Goal: Task Accomplishment & Management: Complete application form

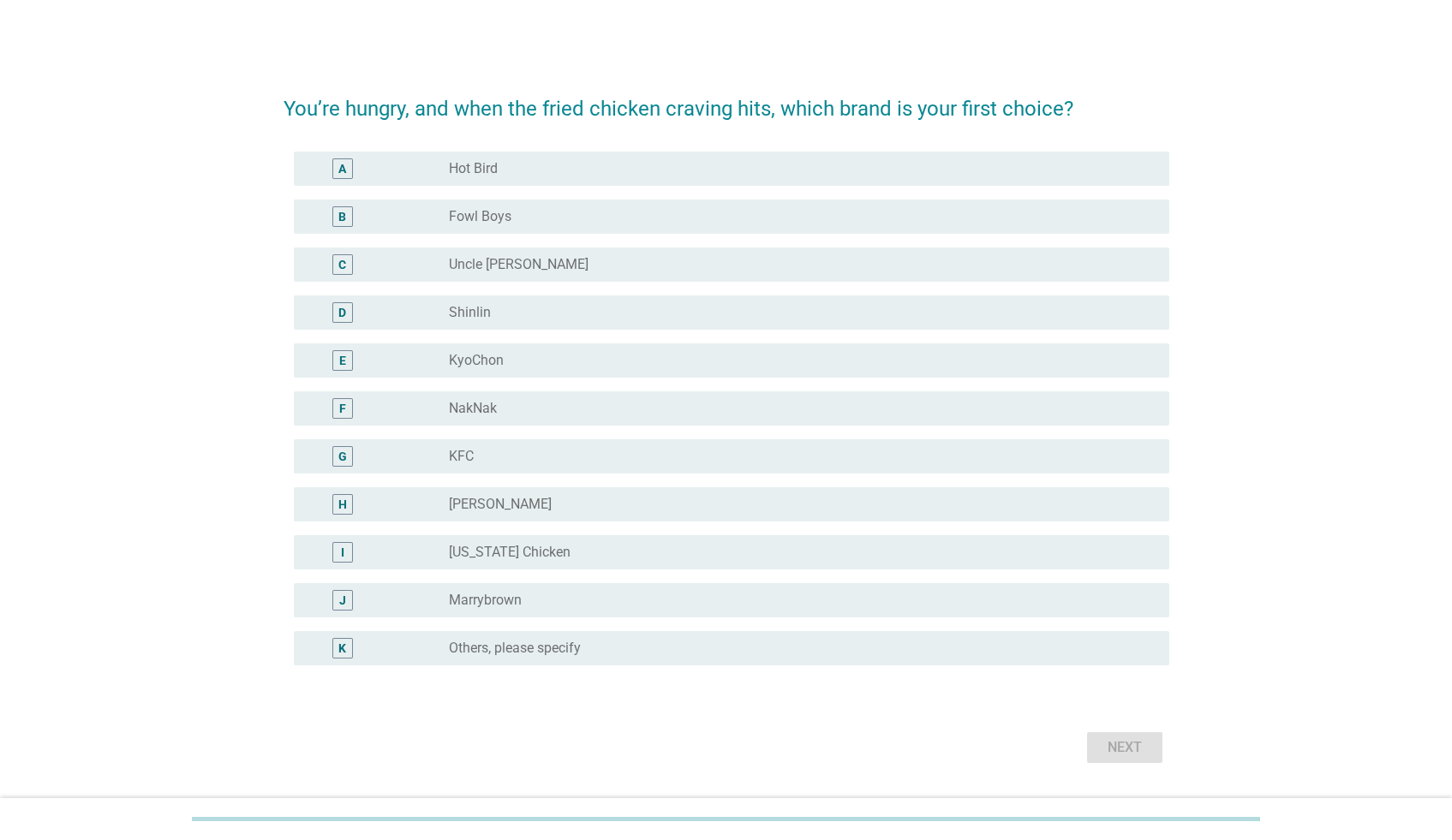
click at [769, 170] on div "radio_button_unchecked Hot Bird" at bounding box center [796, 168] width 693 height 17
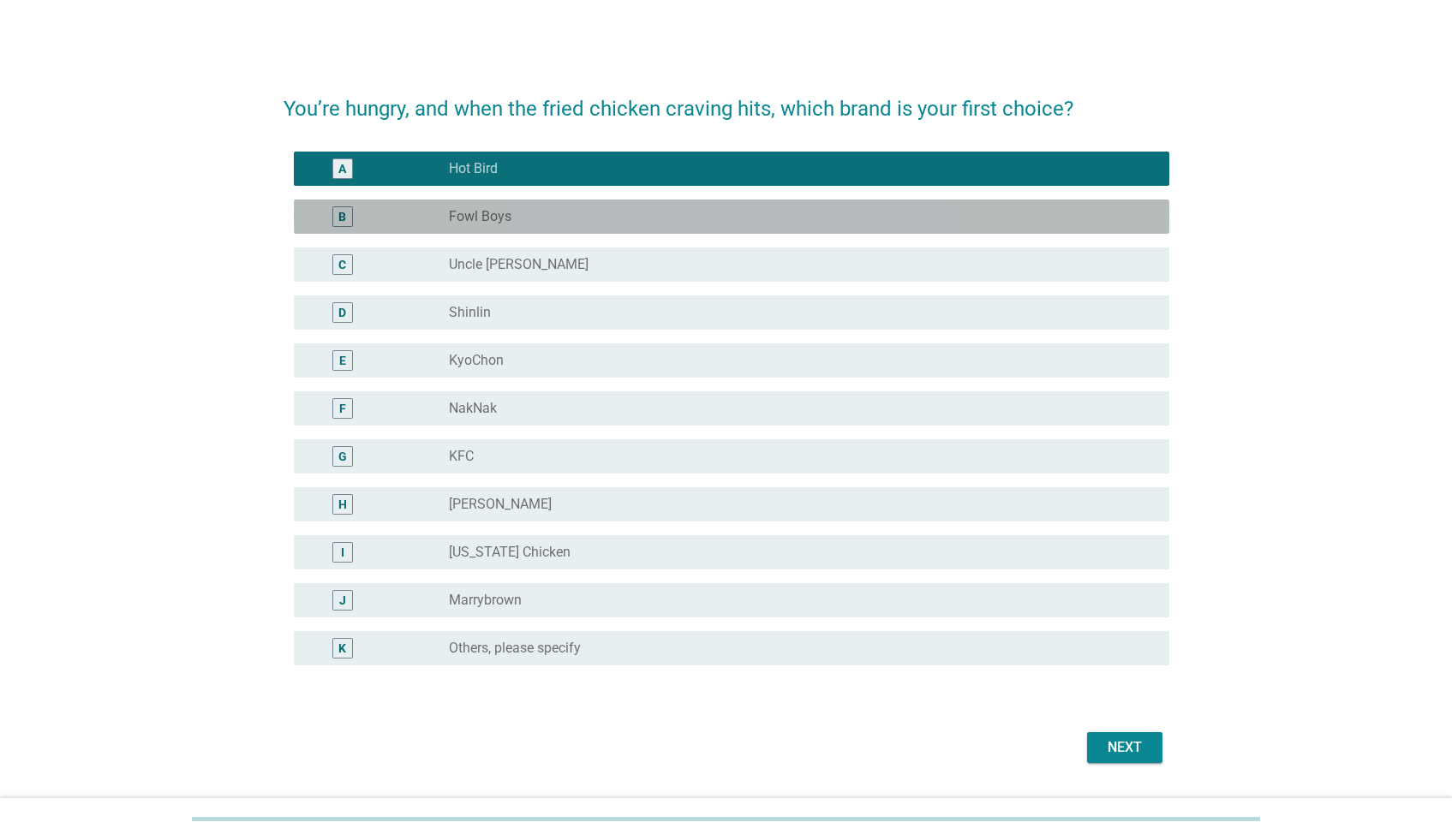
click at [723, 214] on div "radio_button_unchecked Fowl Boys" at bounding box center [796, 216] width 693 height 17
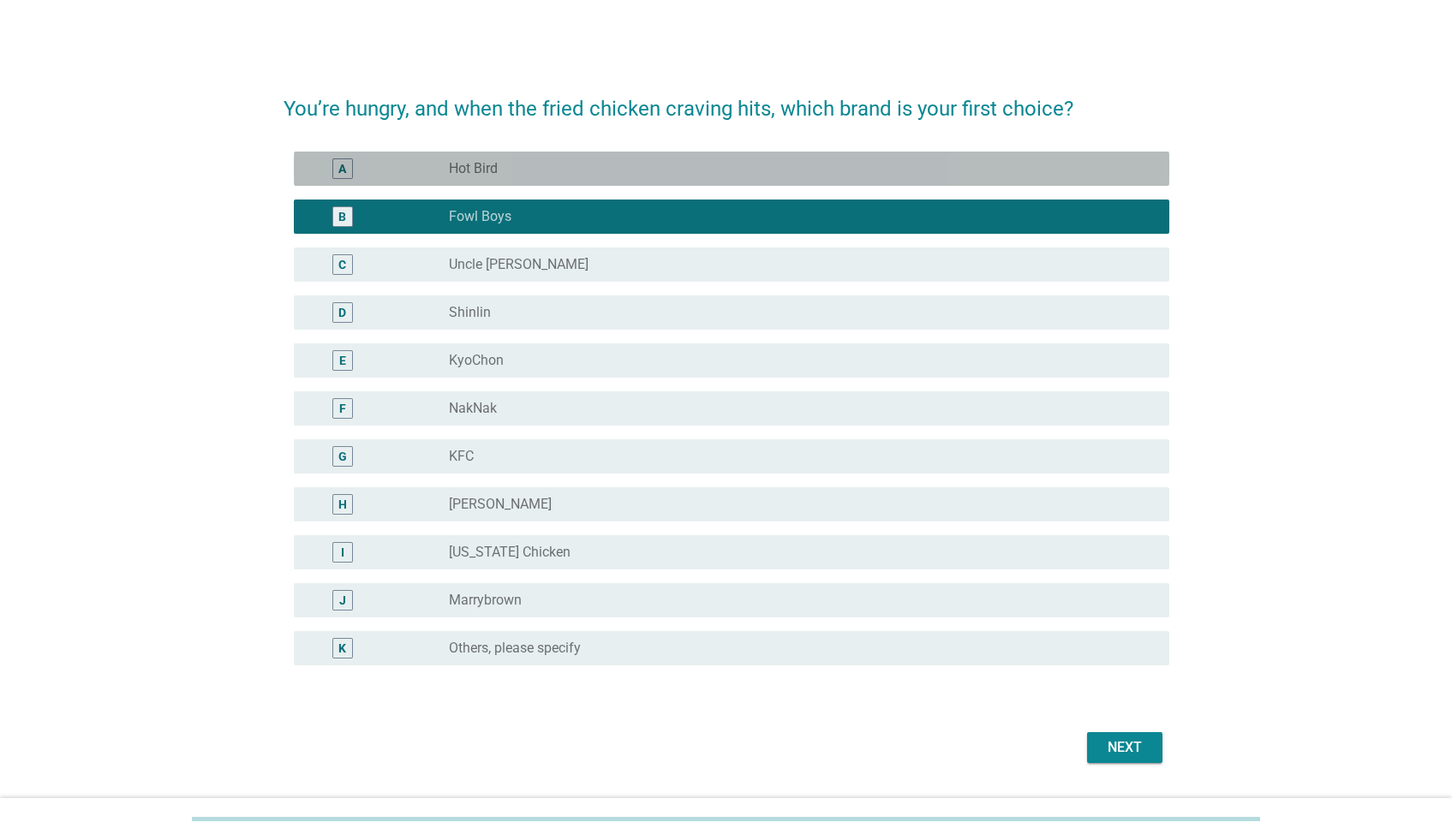
click at [696, 168] on div "radio_button_unchecked Hot Bird" at bounding box center [796, 168] width 693 height 17
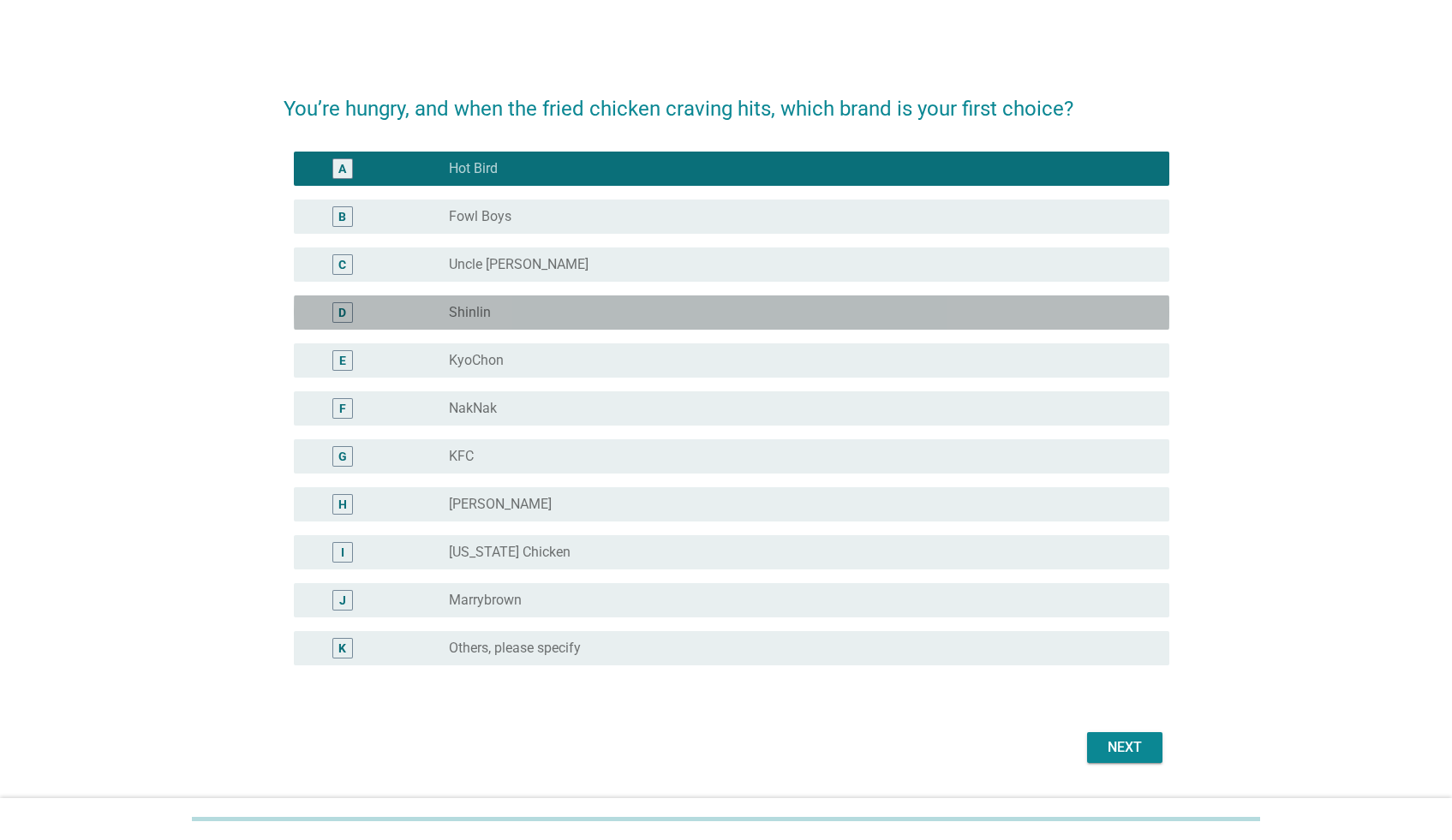
click at [682, 315] on div "radio_button_unchecked Shinlin" at bounding box center [796, 312] width 693 height 17
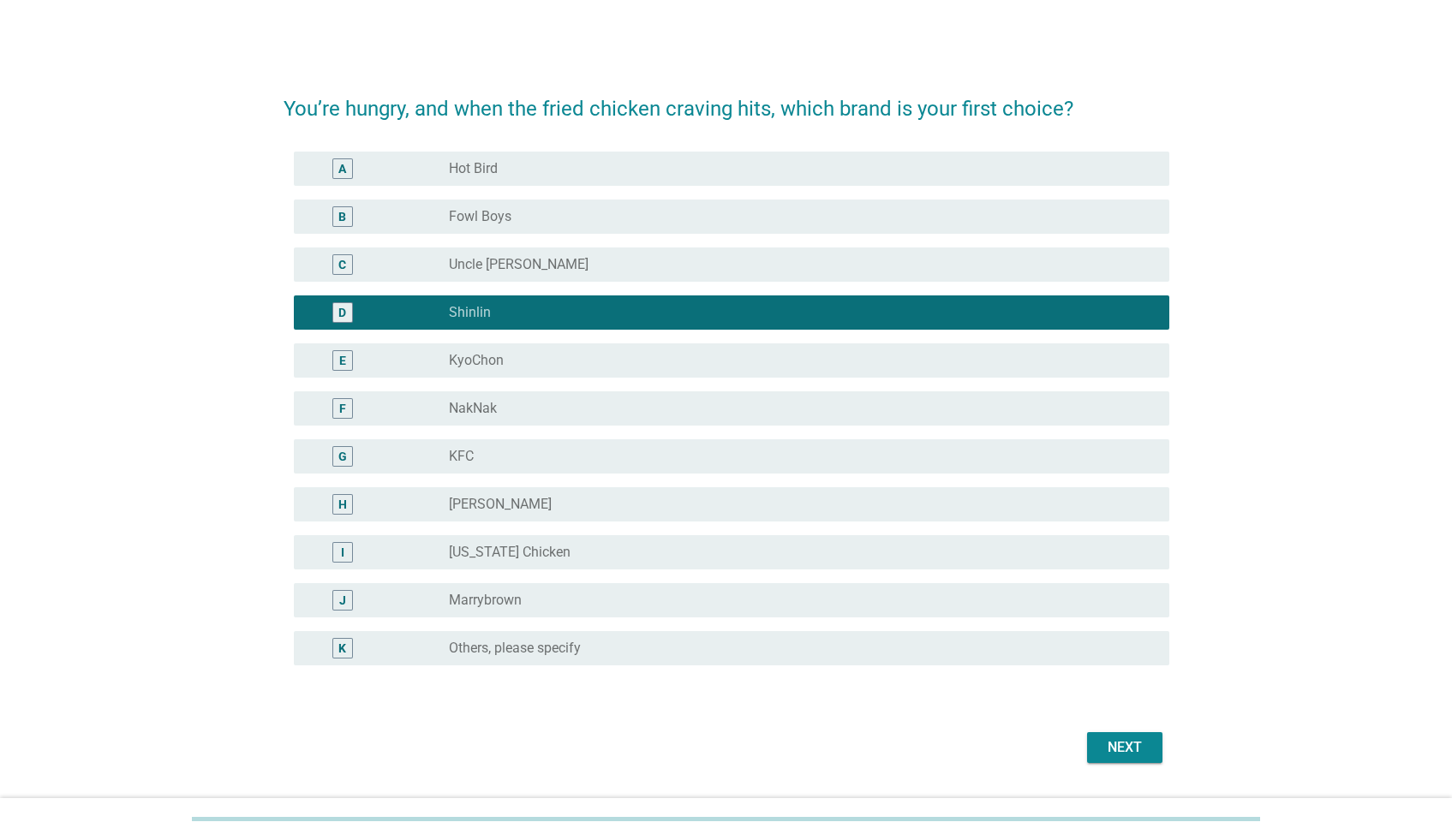
click at [1121, 753] on div "Next" at bounding box center [1124, 747] width 48 height 21
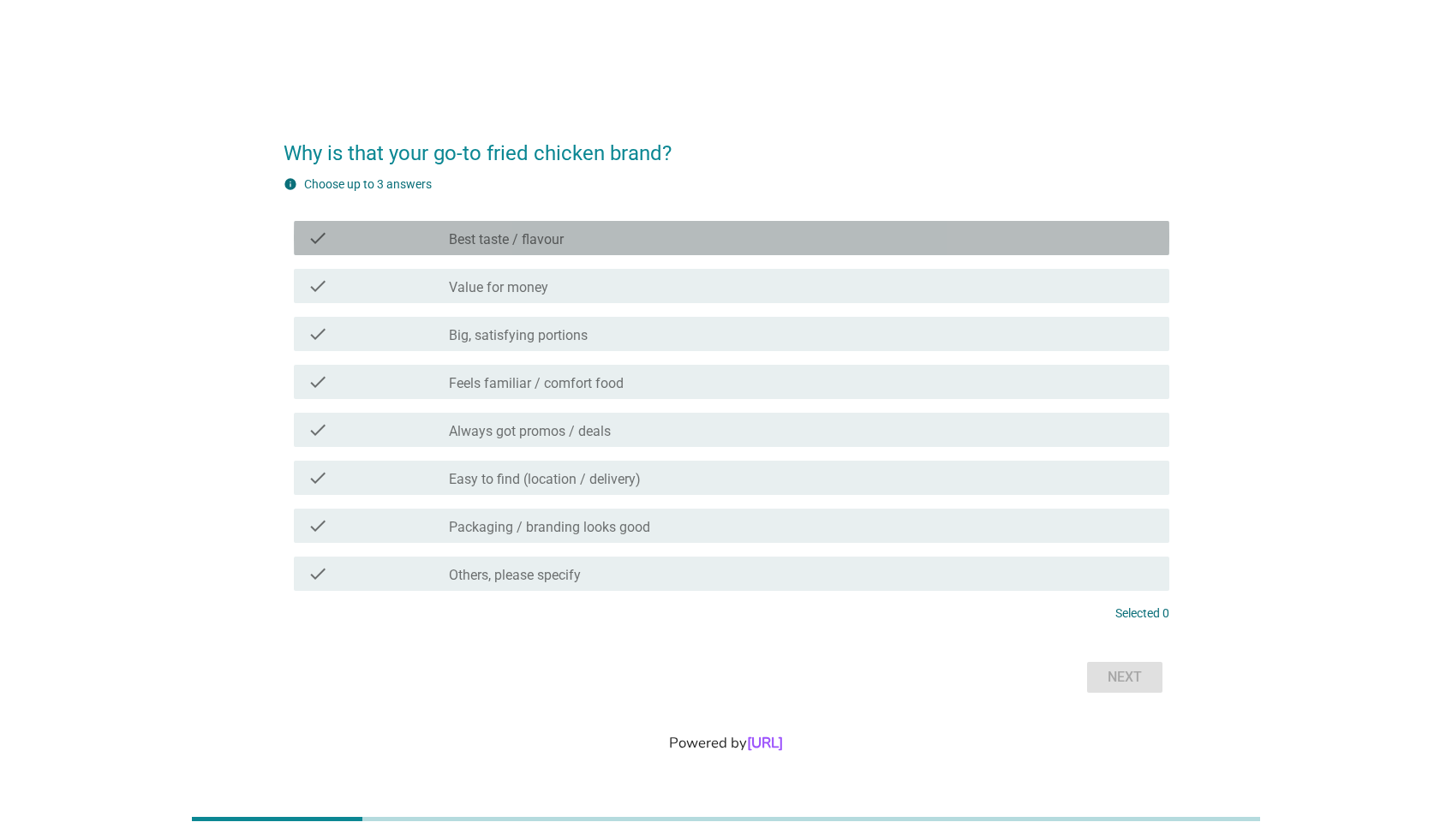
click at [619, 232] on div "check_box_outline_blank Best taste / flavour" at bounding box center [802, 238] width 707 height 21
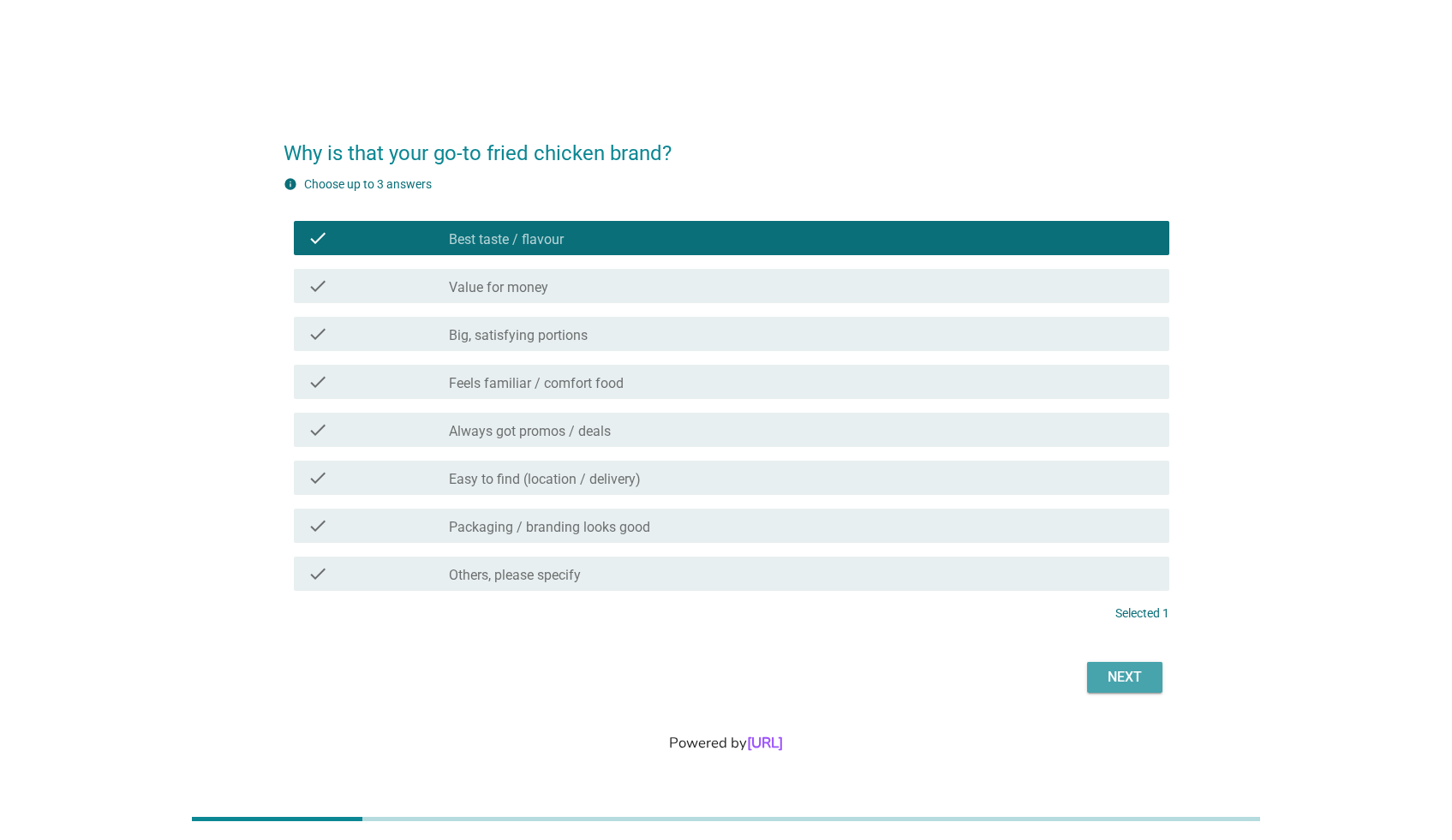
click at [1116, 676] on div "Next" at bounding box center [1124, 677] width 48 height 21
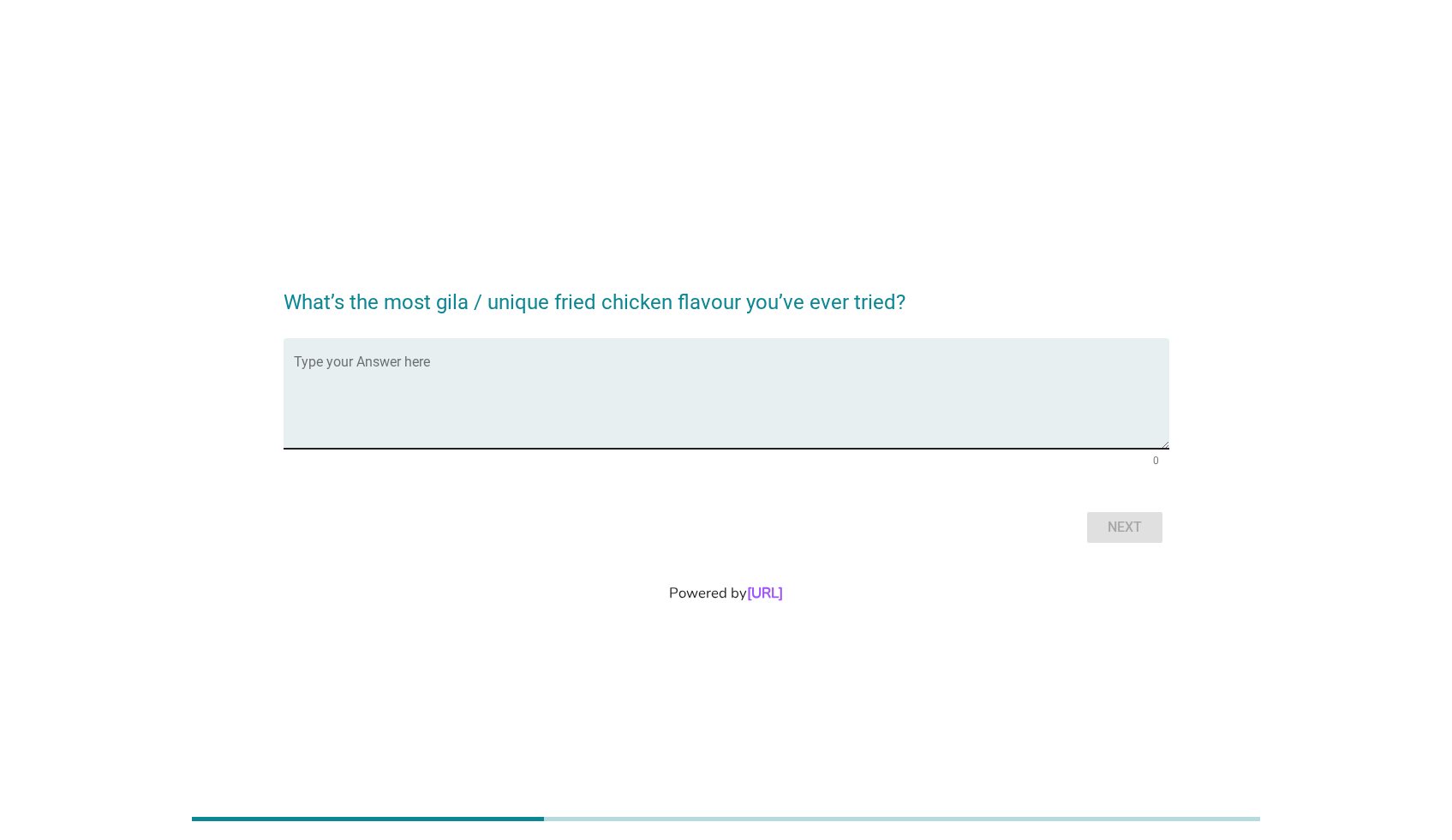
click at [648, 420] on textarea "Type your Answer here" at bounding box center [731, 404] width 876 height 90
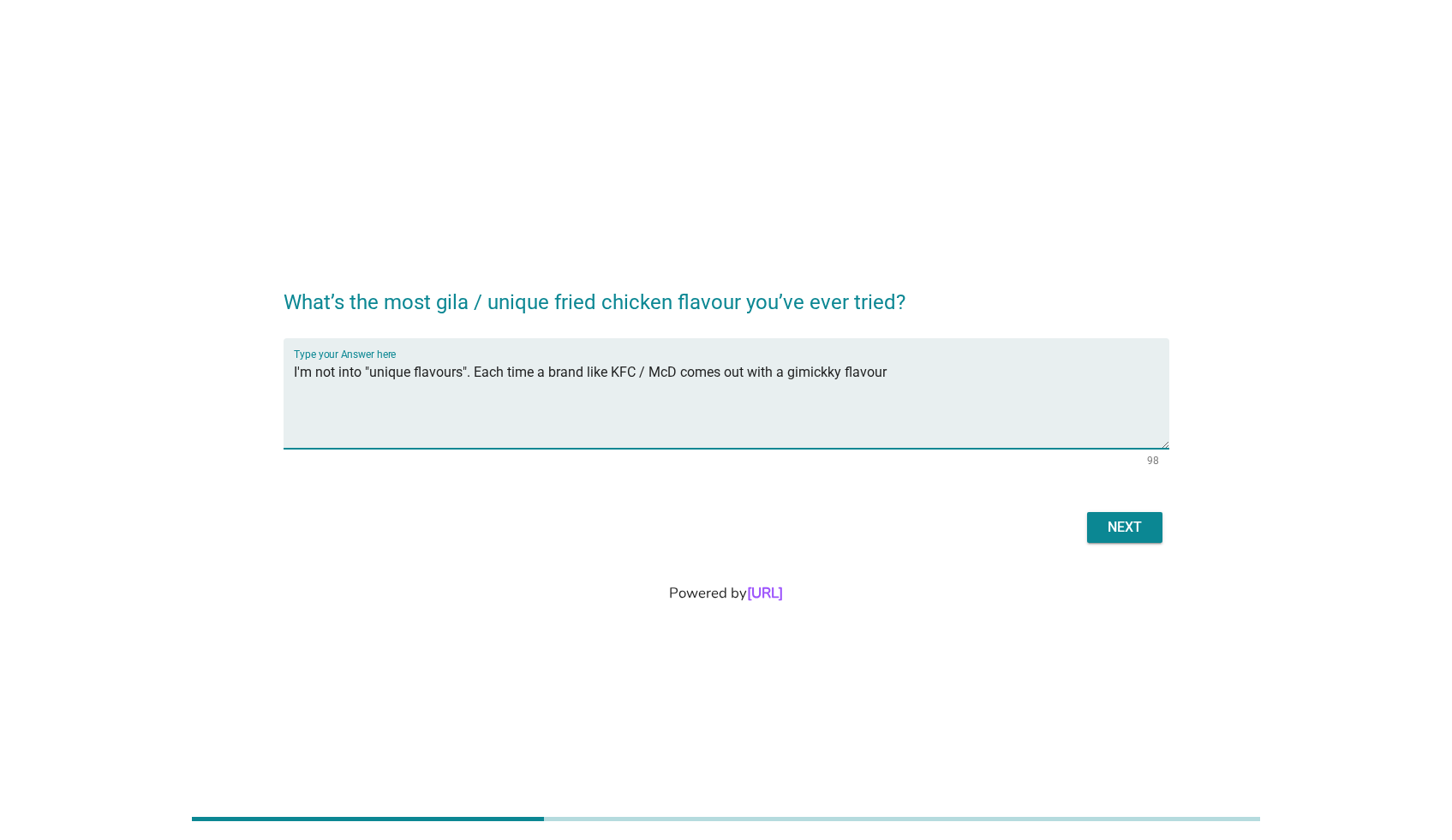
paste textarea "m"
click at [902, 367] on textarea "I'm not into "unique flavours". Each time a brand like KFC / McD comes out with…" at bounding box center [731, 404] width 876 height 90
click at [910, 370] on textarea "I'm not into "unique flavours". Each time a brand like KFC / McD comes out with…" at bounding box center [731, 404] width 876 height 90
type textarea "I'm not into "unique flavours". Each time a brand like KFC (usually) comes out …"
click at [1135, 530] on div "Next" at bounding box center [1124, 527] width 48 height 21
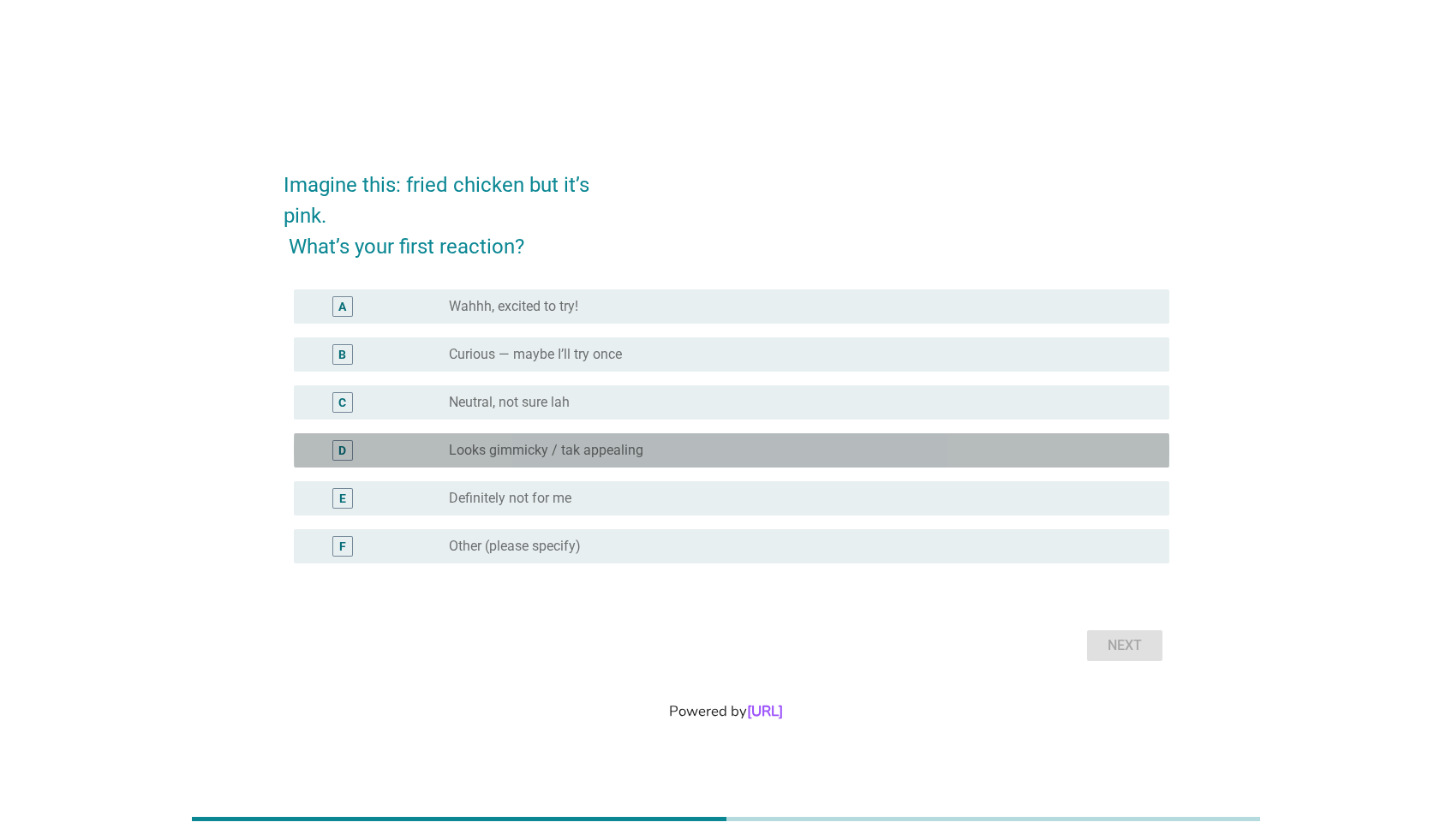
click at [569, 451] on label "Looks gimmicky / tak appealing" at bounding box center [546, 450] width 195 height 17
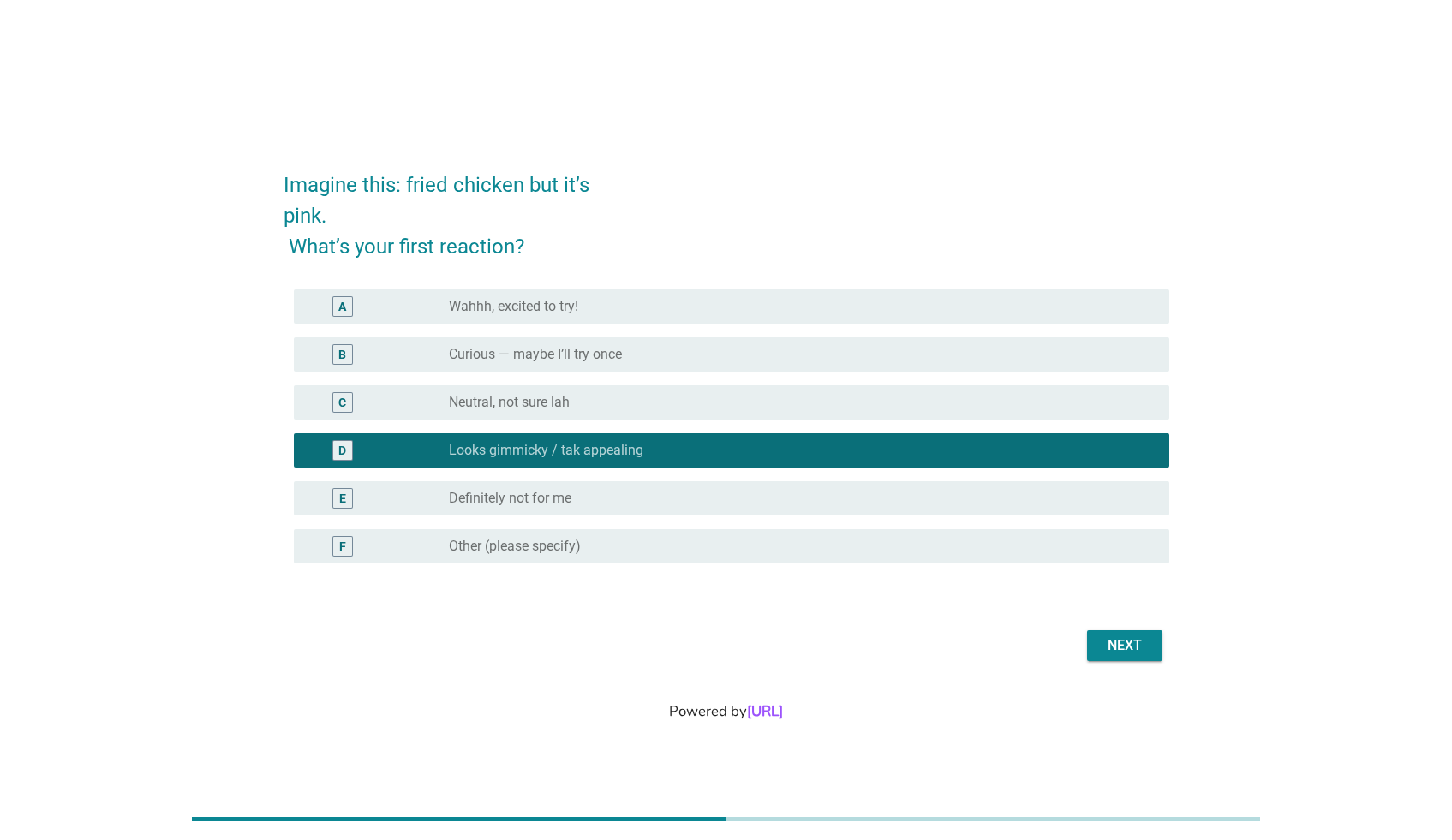
click at [1140, 641] on div "Next" at bounding box center [1124, 645] width 48 height 21
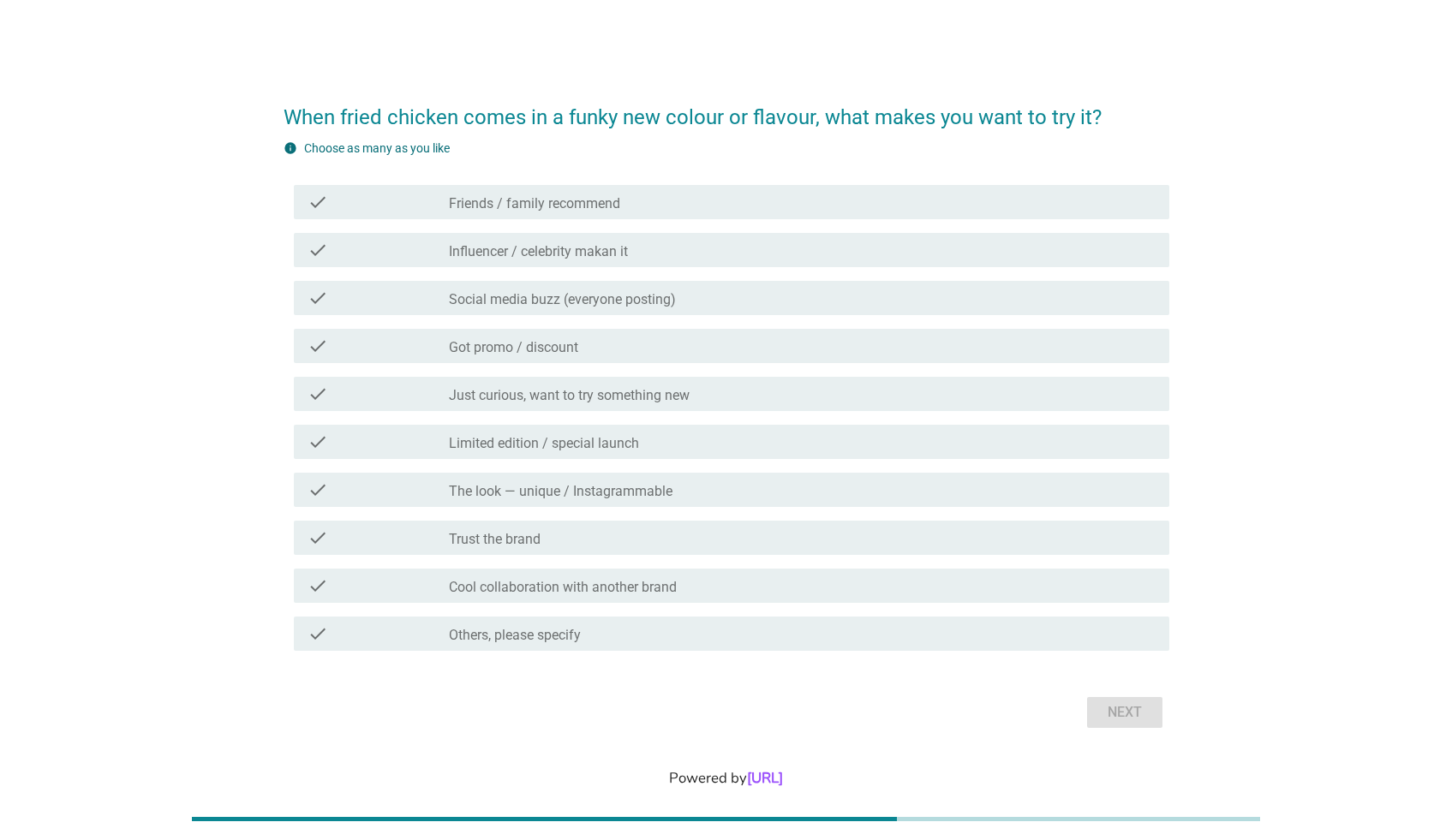
click at [518, 589] on label "Cool collaboration with another brand" at bounding box center [563, 587] width 228 height 17
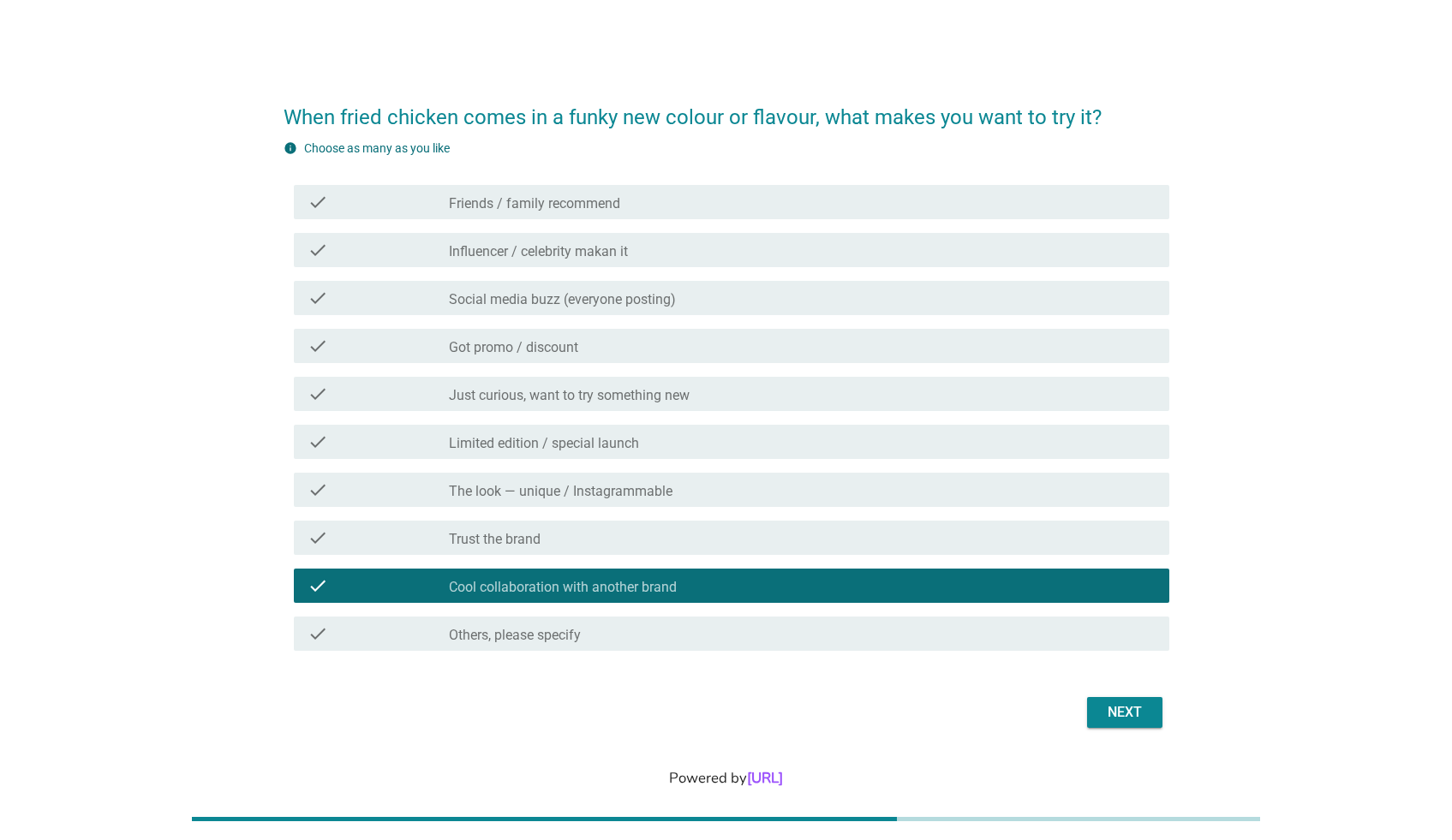
click at [551, 300] on label "Social media buzz (everyone posting)" at bounding box center [562, 299] width 227 height 17
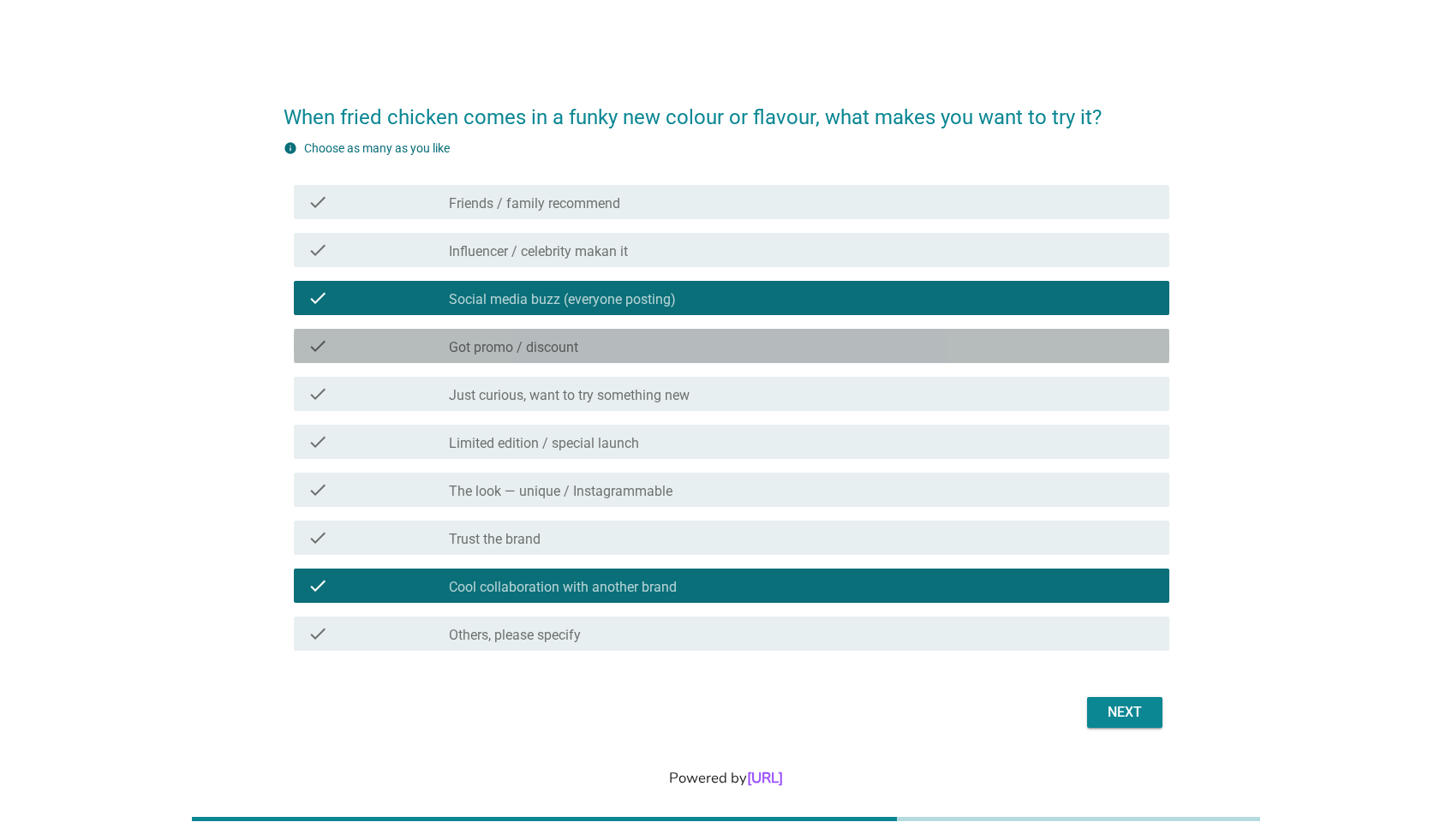
click at [543, 344] on label "Got promo / discount" at bounding box center [514, 347] width 129 height 17
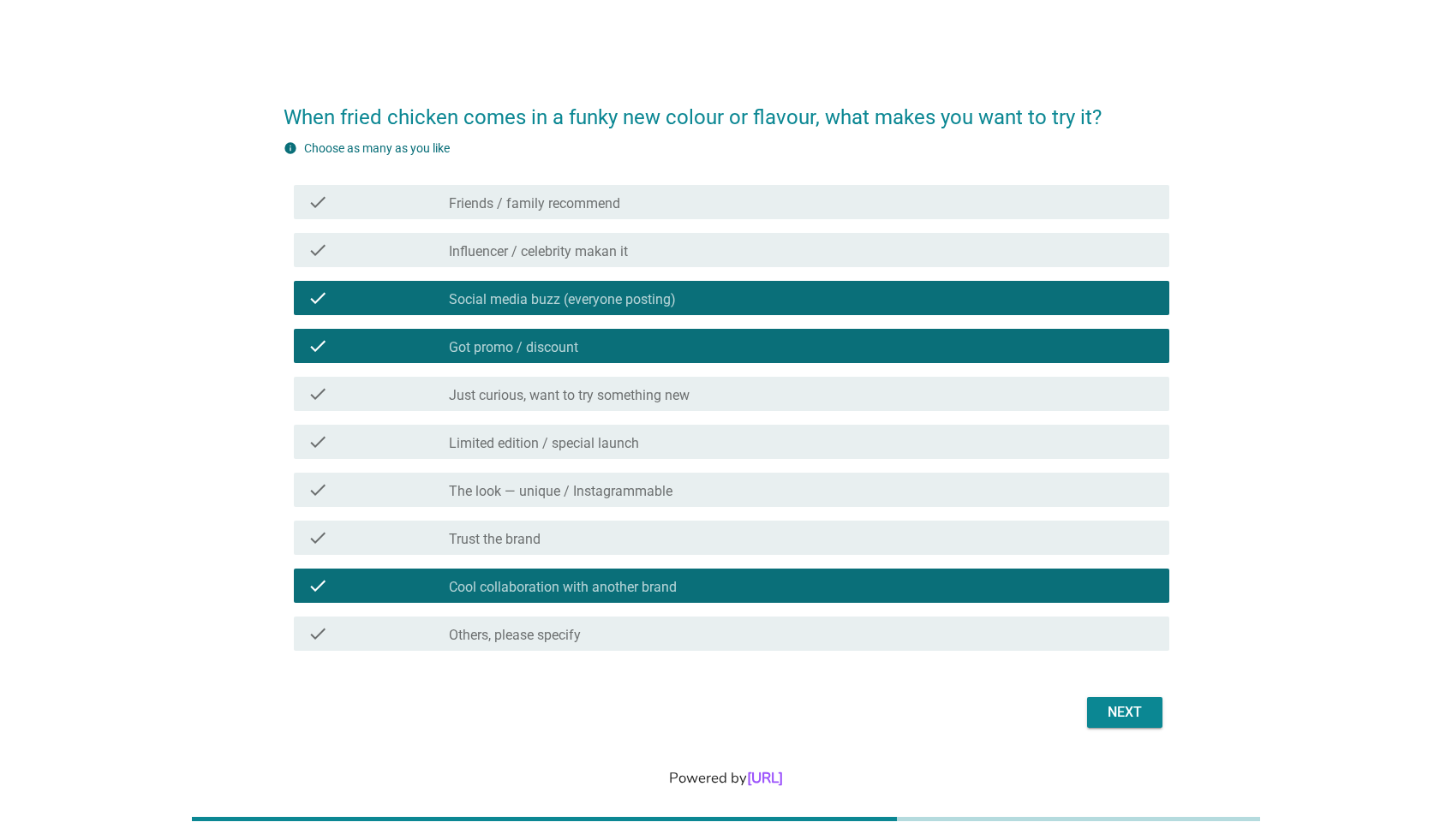
click at [574, 433] on div "check_box_outline_blank Limited edition / special launch" at bounding box center [802, 442] width 707 height 21
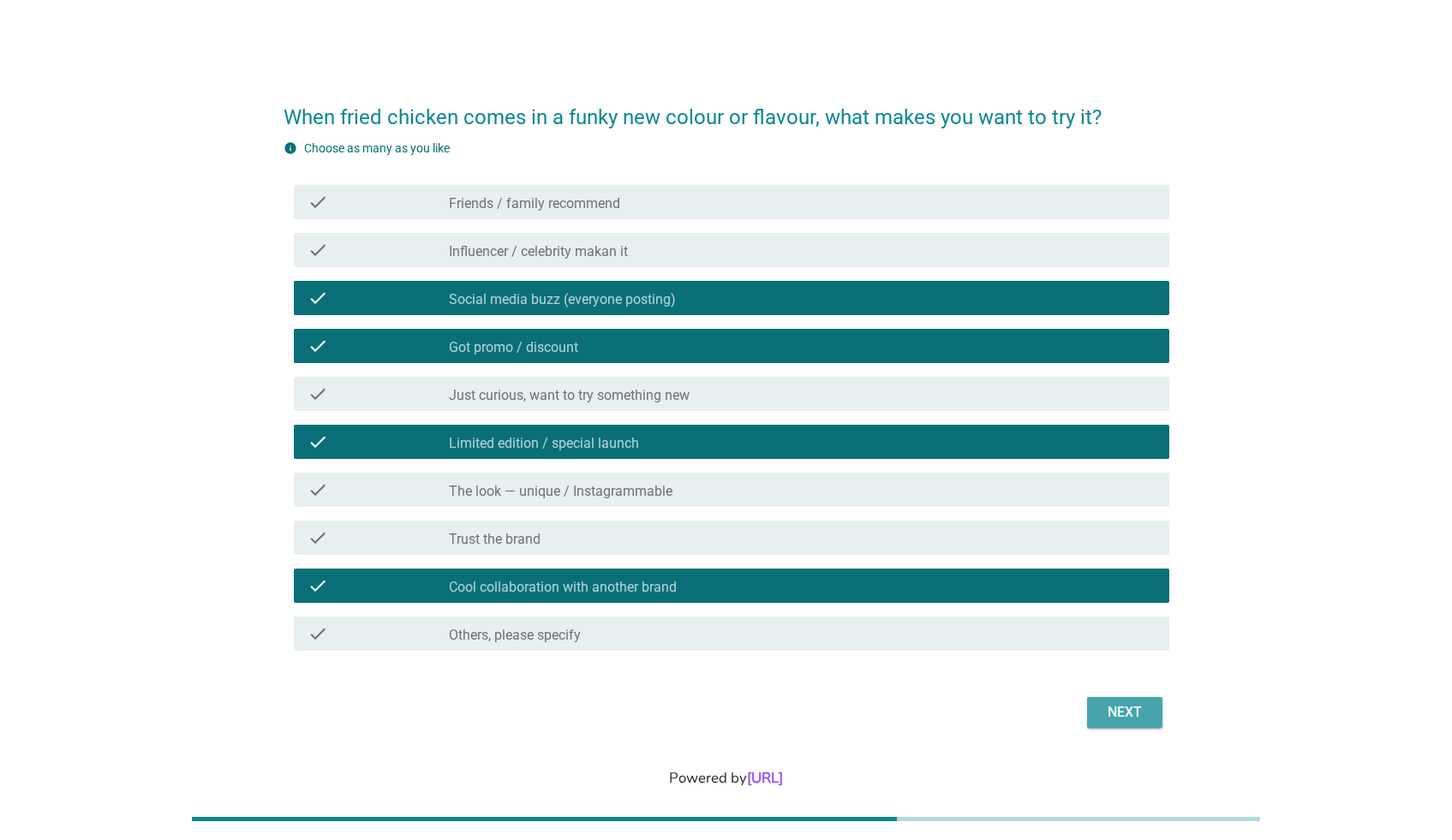
click at [1129, 707] on div "Next" at bounding box center [1124, 712] width 48 height 21
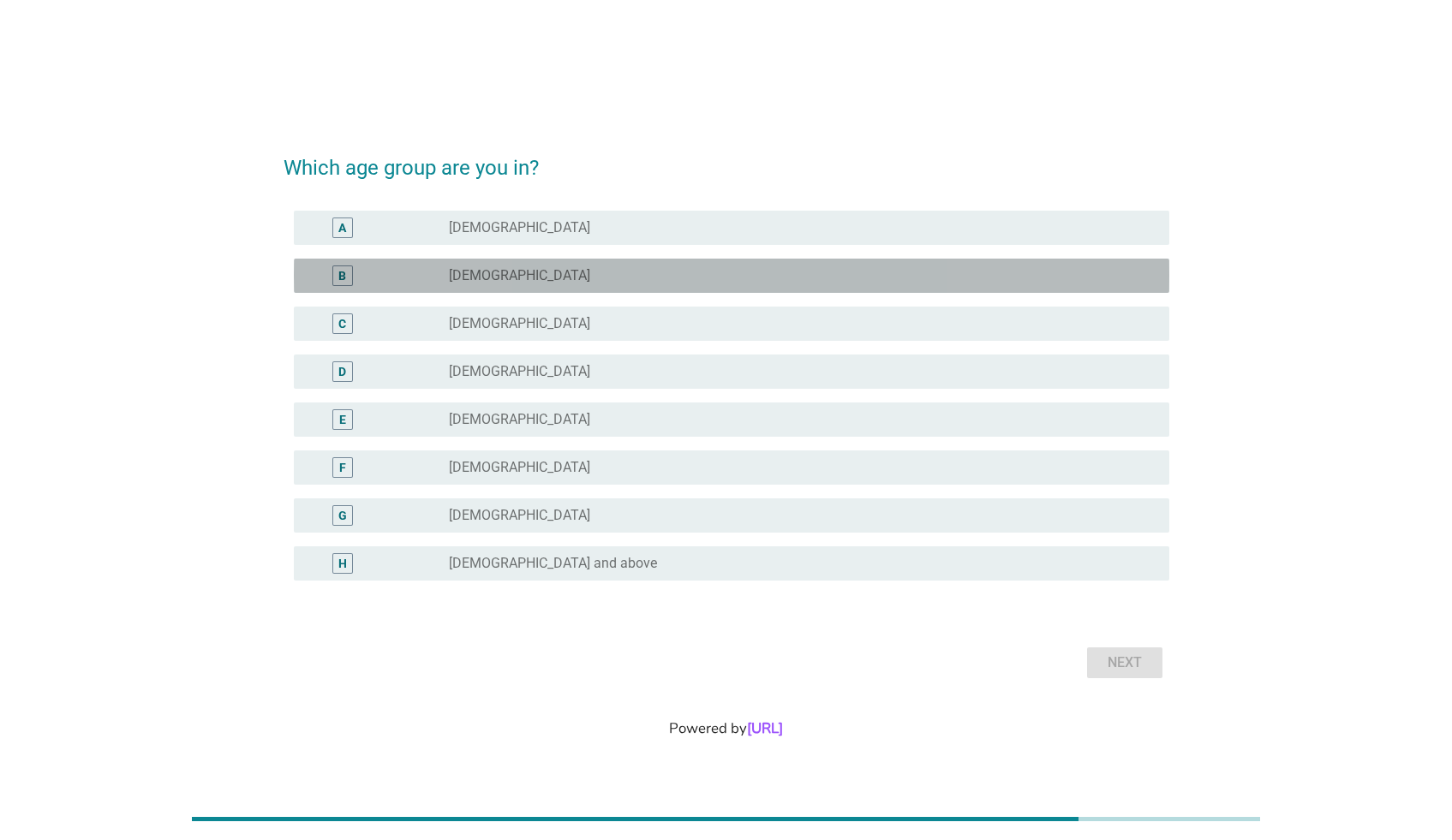
click at [559, 283] on div "radio_button_unchecked [DEMOGRAPHIC_DATA]" at bounding box center [796, 276] width 693 height 17
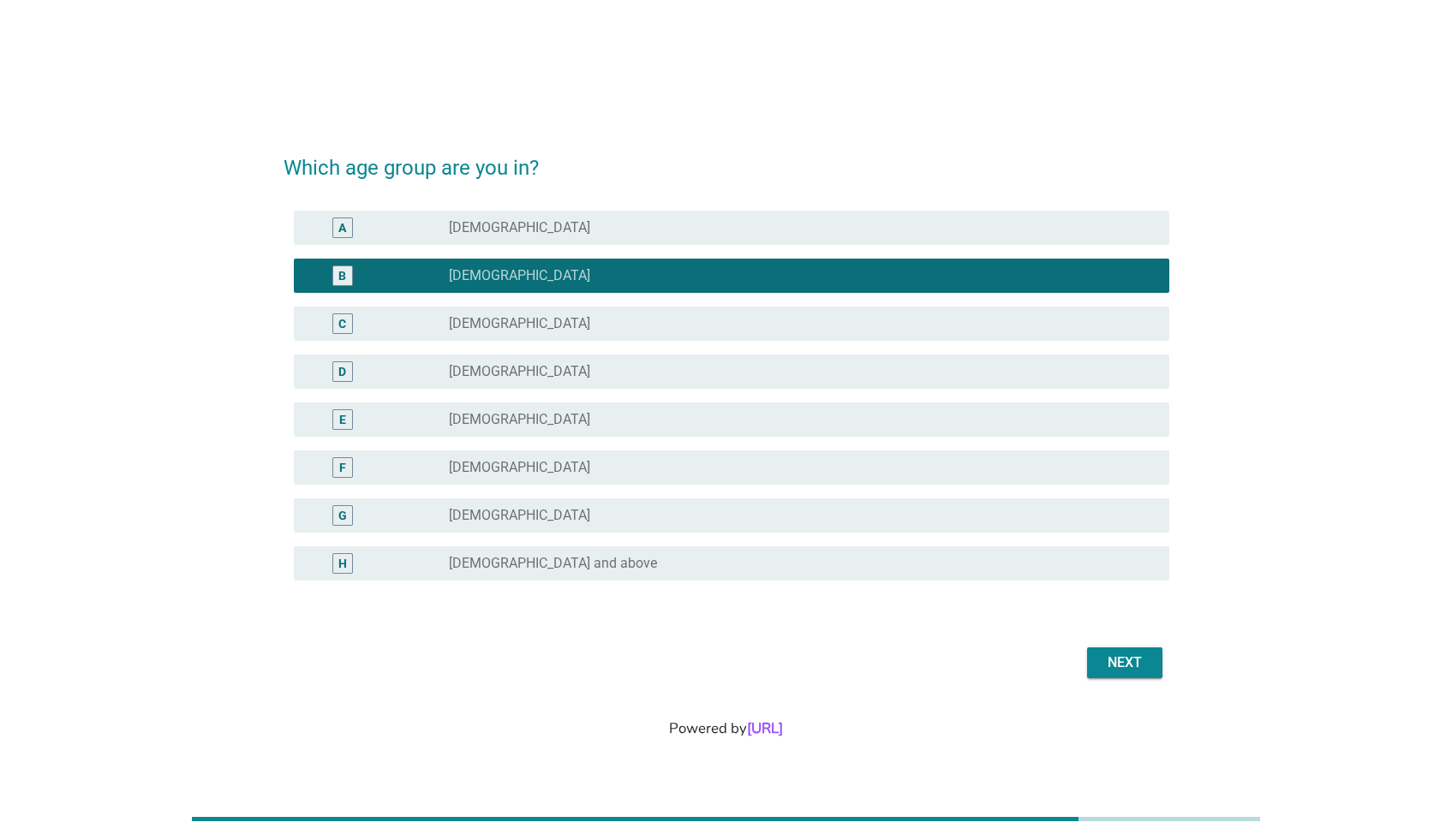
click at [1107, 653] on div "Next" at bounding box center [1124, 662] width 48 height 21
